Goal: Task Accomplishment & Management: Use online tool/utility

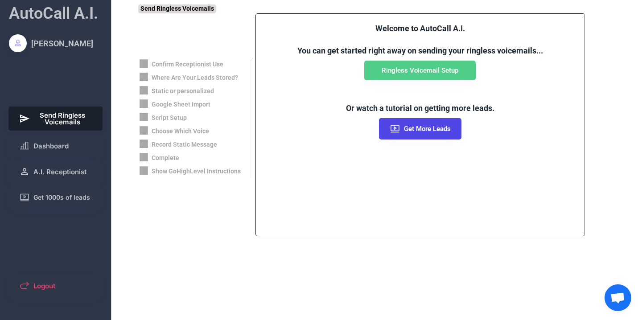
scroll to position [214, 0]
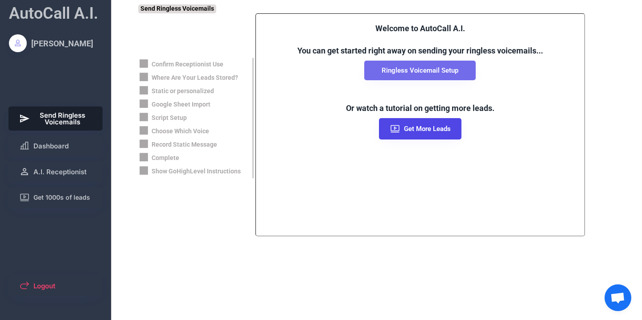
click at [380, 71] on button "Ringless Voicemail Setup" at bounding box center [419, 71] width 111 height 20
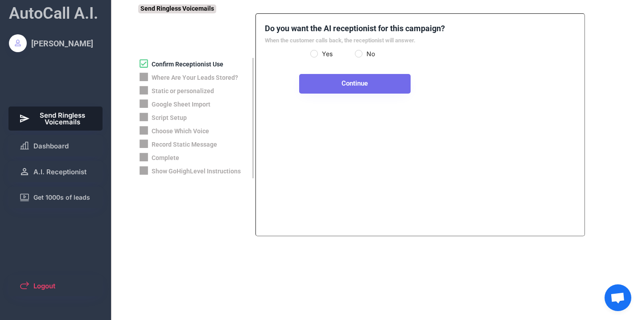
click at [379, 83] on button "Continue" at bounding box center [354, 84] width 111 height 20
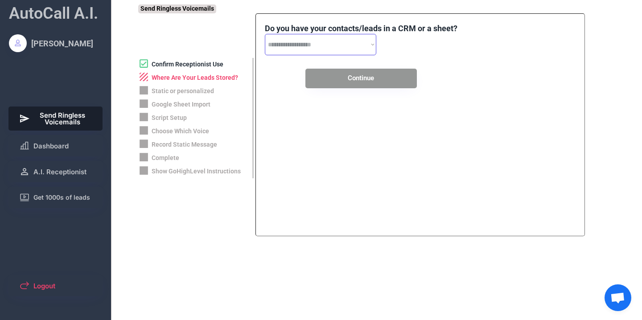
click at [371, 46] on select "**********" at bounding box center [320, 44] width 111 height 21
click at [371, 44] on select "**********" at bounding box center [320, 44] width 111 height 21
select select "**********"
click at [265, 34] on select "**********" at bounding box center [320, 44] width 111 height 21
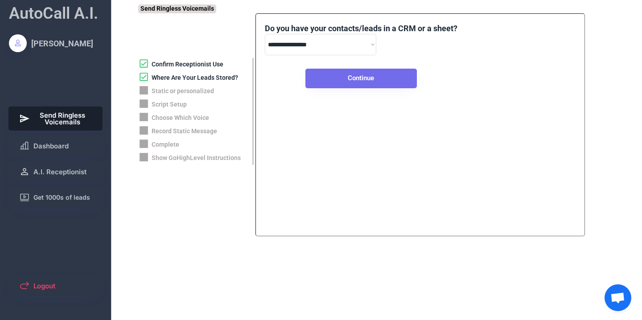
click at [354, 70] on button "Continue" at bounding box center [360, 79] width 111 height 20
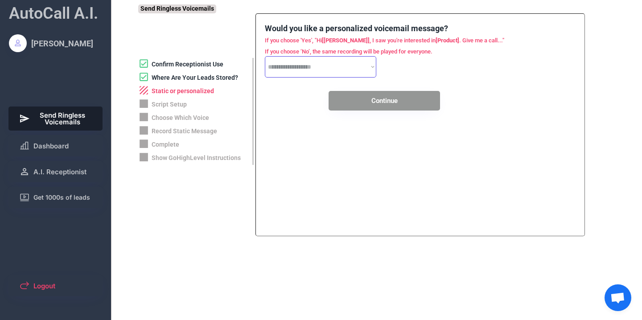
click at [371, 69] on select "**********" at bounding box center [320, 66] width 111 height 21
select select "*****"
click at [265, 56] on select "**********" at bounding box center [320, 66] width 111 height 21
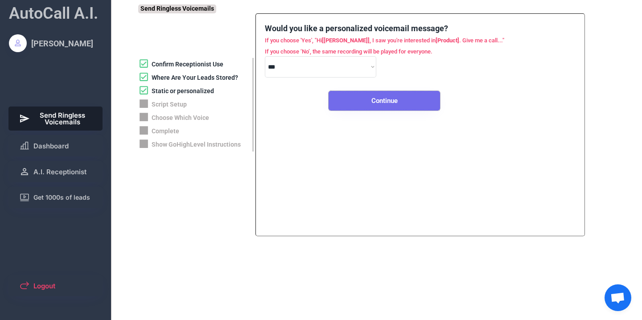
click at [375, 97] on button "Continue" at bounding box center [384, 101] width 111 height 20
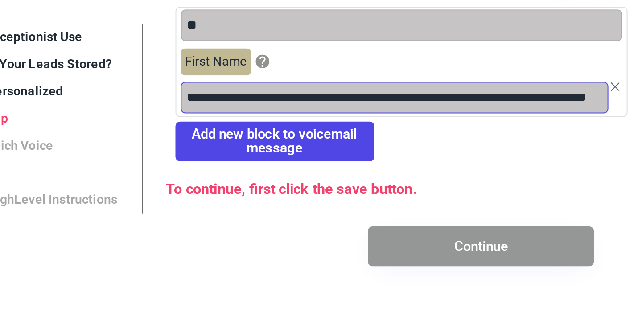
click at [361, 95] on input "input" at bounding box center [377, 94] width 211 height 16
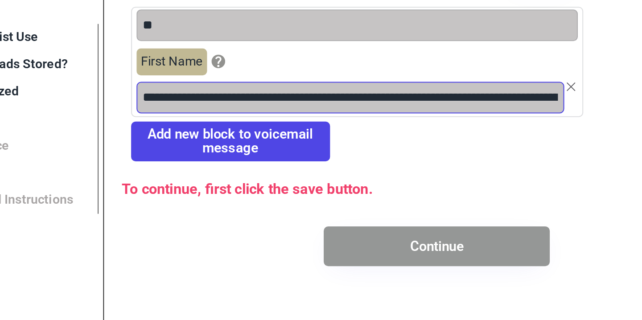
click at [480, 97] on input "input" at bounding box center [377, 94] width 211 height 16
click at [480, 94] on input "input" at bounding box center [377, 94] width 211 height 16
click at [480, 95] on input "input" at bounding box center [377, 94] width 211 height 16
click at [407, 94] on input "input" at bounding box center [377, 94] width 211 height 16
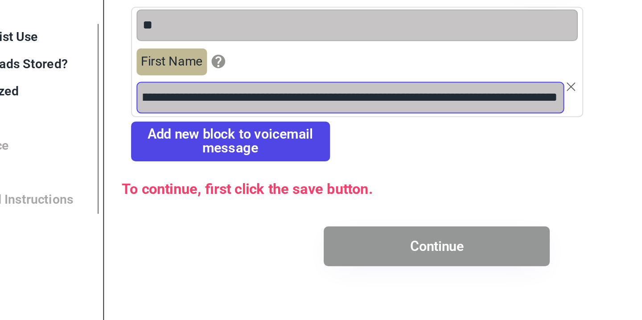
click at [448, 98] on input "input" at bounding box center [377, 94] width 211 height 16
click at [416, 97] on input "input" at bounding box center [377, 94] width 211 height 16
click at [479, 93] on input "input" at bounding box center [377, 94] width 211 height 16
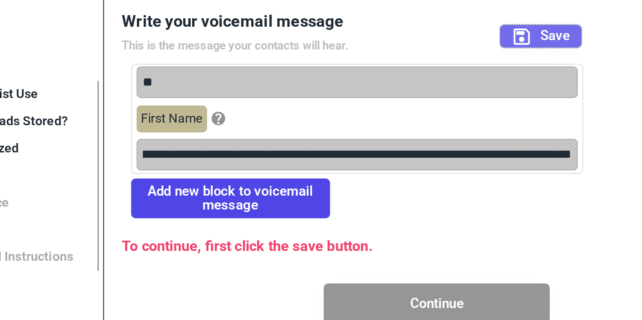
click at [465, 39] on use at bounding box center [462, 36] width 8 height 8
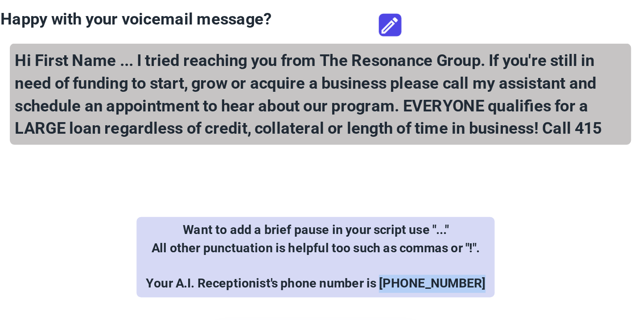
drag, startPoint x: 455, startPoint y: 159, endPoint x: 501, endPoint y: 156, distance: 45.5
click at [501, 156] on div "Want to add a brief pause in your script use "..." All other punctuation is hel…" at bounding box center [420, 145] width 177 height 39
copy div "[PHONE_NUMBER]"
click at [459, 35] on icon at bounding box center [456, 31] width 11 height 11
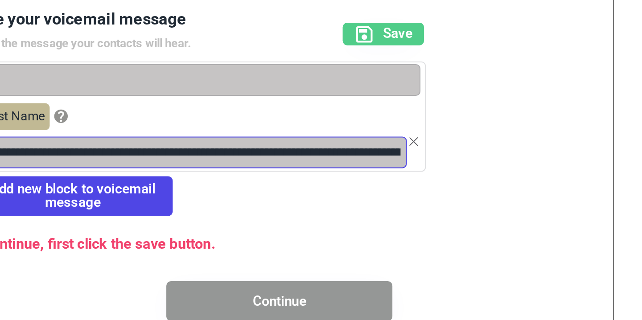
click at [479, 98] on input "input" at bounding box center [377, 94] width 211 height 16
paste input "**********"
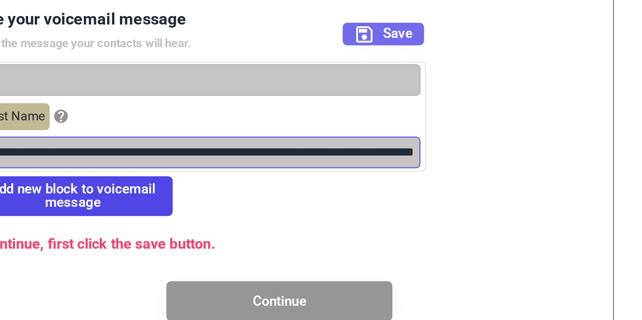
type input "**********"
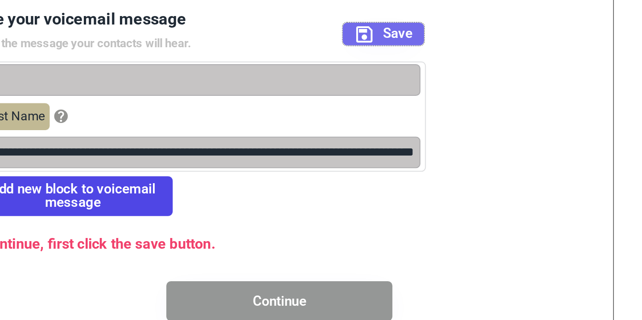
scroll to position [0, 0]
click at [487, 37] on button "Save" at bounding box center [471, 35] width 40 height 11
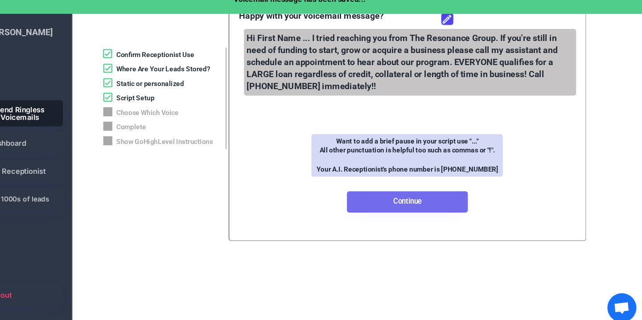
click at [421, 200] on button "Continue" at bounding box center [419, 200] width 111 height 20
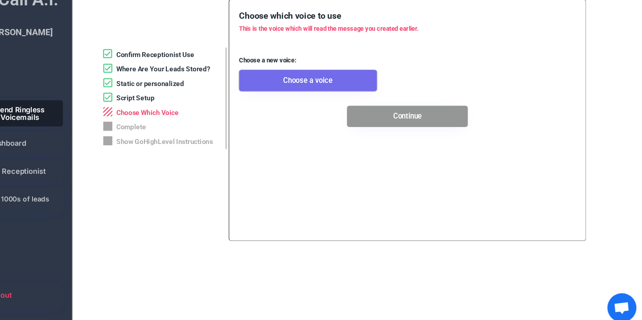
click at [371, 90] on button "Choose a voice" at bounding box center [328, 88] width 127 height 20
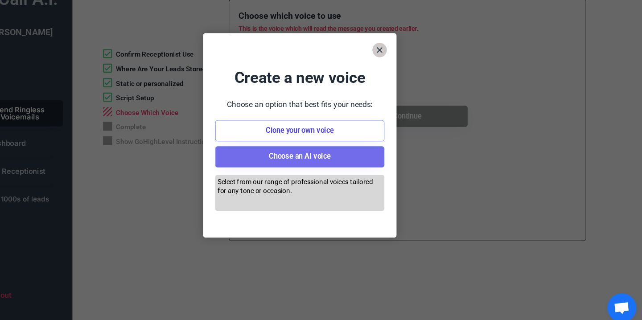
click at [348, 155] on button "Choose an AI voice" at bounding box center [321, 159] width 156 height 20
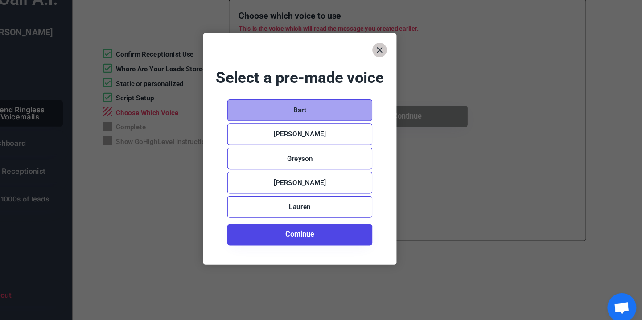
click at [344, 119] on div "Bart" at bounding box center [321, 116] width 134 height 20
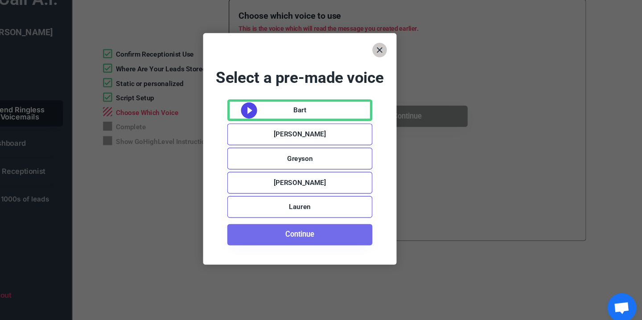
click at [357, 234] on button "Continue" at bounding box center [321, 231] width 134 height 20
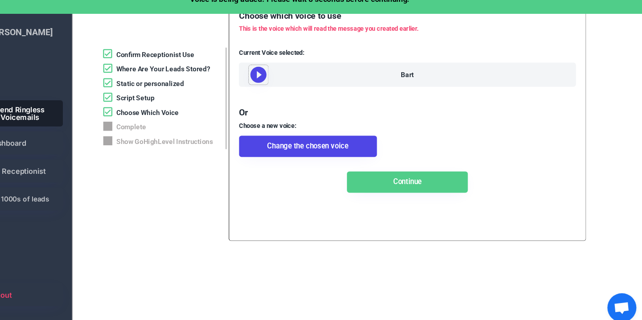
click at [280, 82] on use at bounding box center [282, 83] width 15 height 15
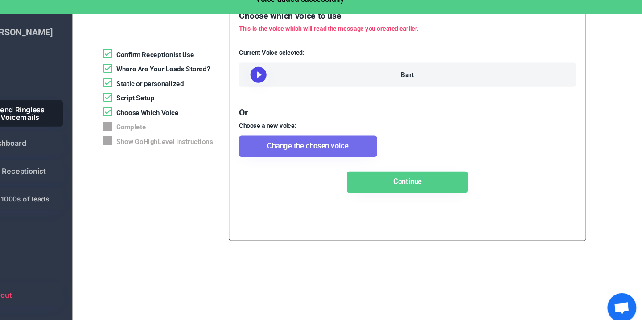
click at [334, 159] on button "Change the chosen voice" at bounding box center [328, 149] width 127 height 20
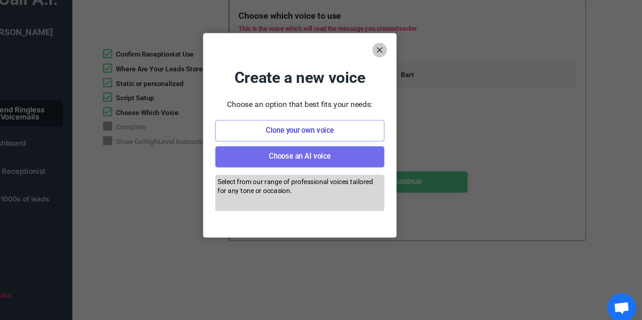
click at [336, 159] on button "Choose an AI voice" at bounding box center [321, 159] width 156 height 20
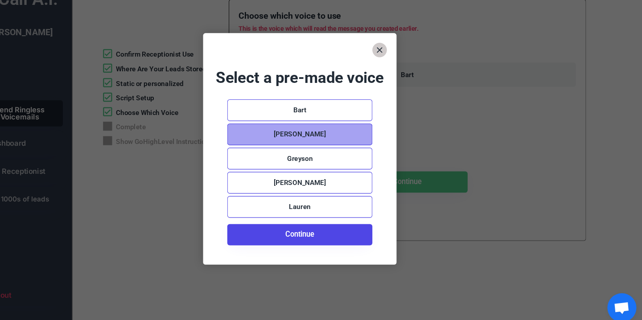
click at [339, 139] on div "[PERSON_NAME]" at bounding box center [321, 138] width 134 height 20
click at [278, 139] on use at bounding box center [274, 138] width 15 height 15
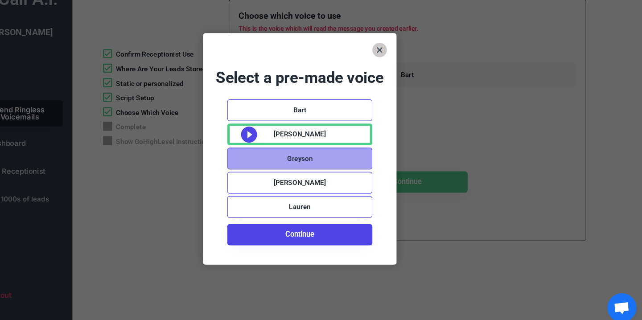
click at [340, 159] on div "Greyson" at bounding box center [321, 160] width 134 height 20
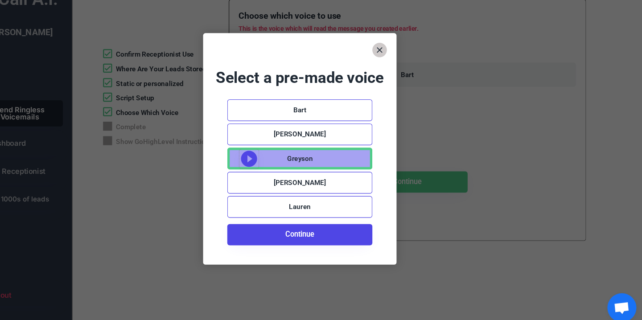
click at [274, 163] on use at bounding box center [274, 160] width 15 height 15
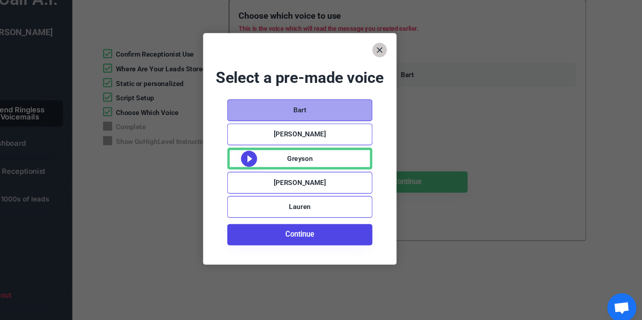
click at [330, 123] on div "Bart" at bounding box center [321, 116] width 134 height 20
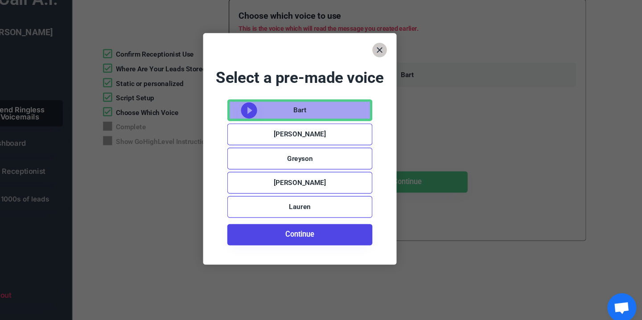
click at [270, 115] on use at bounding box center [274, 115] width 15 height 15
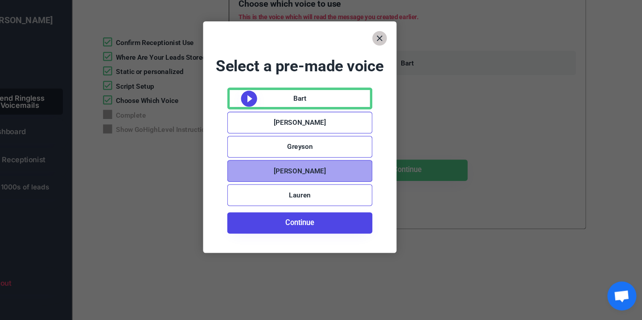
click at [279, 181] on div "[PERSON_NAME]" at bounding box center [321, 183] width 134 height 20
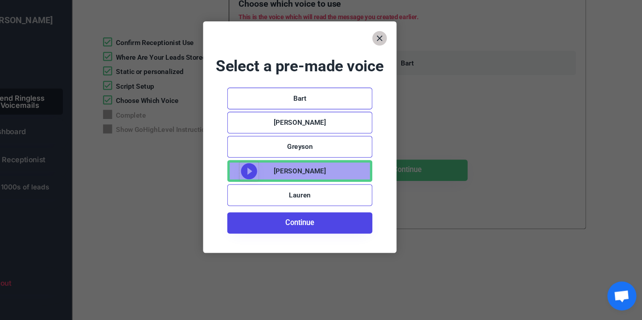
click at [276, 185] on use at bounding box center [274, 182] width 15 height 15
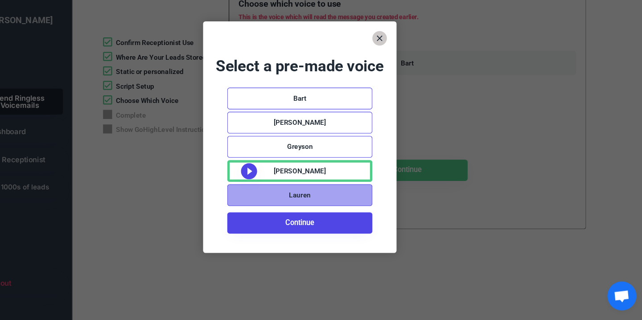
click at [314, 205] on div "Lauren" at bounding box center [321, 205] width 20 height 9
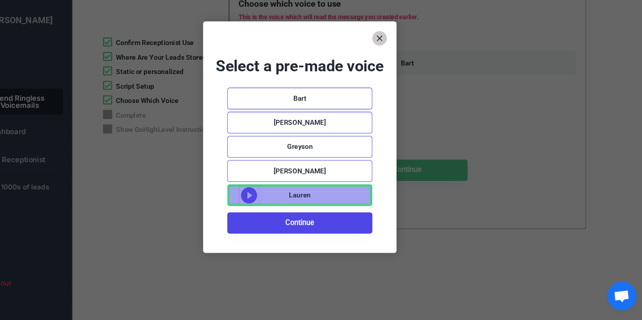
click at [268, 205] on use at bounding box center [274, 204] width 15 height 15
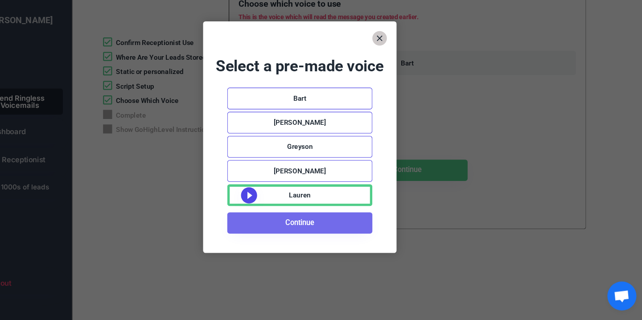
click at [337, 235] on button "Continue" at bounding box center [321, 231] width 134 height 20
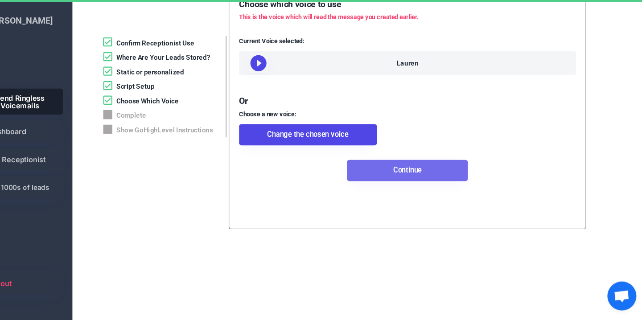
click at [423, 192] on button "Continue" at bounding box center [419, 182] width 111 height 20
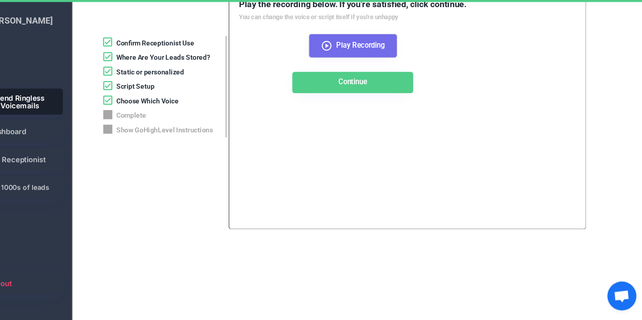
click at [375, 68] on span "Play Recording" at bounding box center [376, 66] width 45 height 7
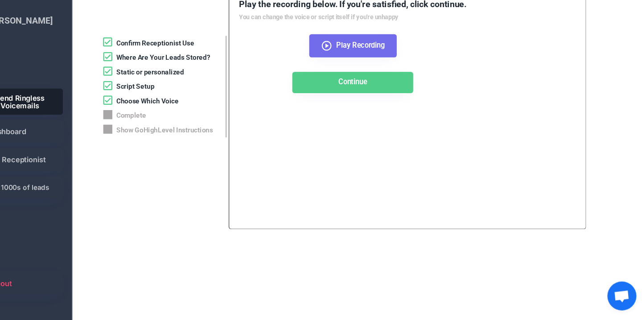
click at [349, 70] on icon at bounding box center [345, 67] width 11 height 11
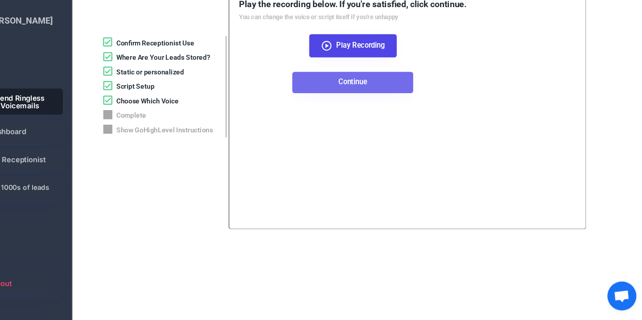
click at [378, 101] on button "Continue" at bounding box center [369, 101] width 111 height 20
